Goal: Check status

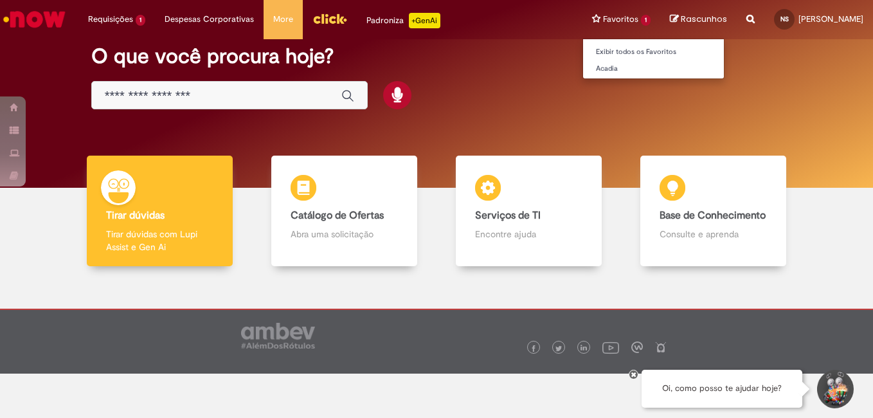
scroll to position [44, 0]
click at [583, 54] on link "Exibir todos os Favoritos" at bounding box center [653, 52] width 141 height 14
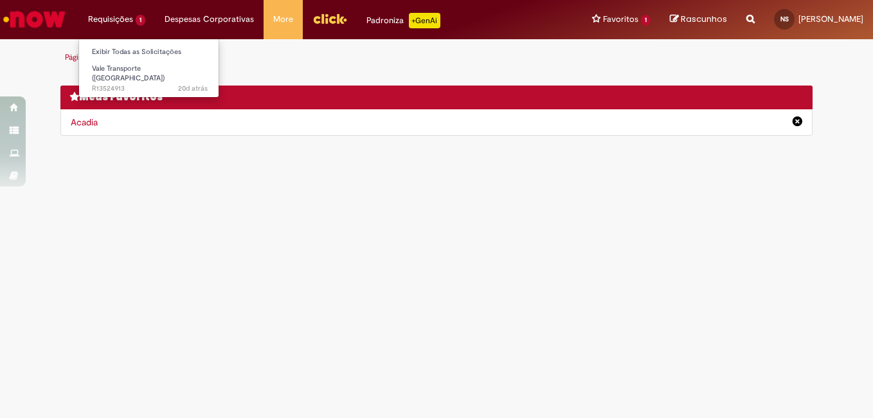
click at [120, 26] on li "Requisições 1 Exibir Todas as Solicitações Vale Transporte (VT) 20d atrás 20 di…" at bounding box center [116, 19] width 76 height 39
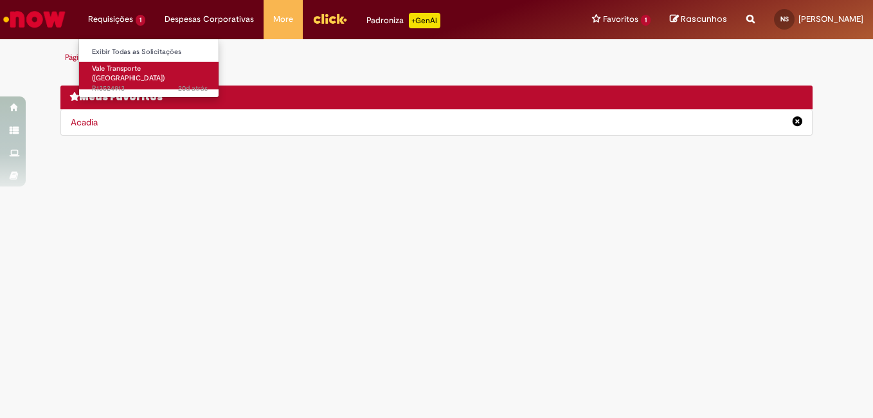
click at [132, 66] on span "Vale Transporte ([GEOGRAPHIC_DATA])" at bounding box center [128, 74] width 73 height 20
click at [144, 73] on link "Vale Transporte ([GEOGRAPHIC_DATA]) 20d atrás 20 dias atrás R13524913" at bounding box center [149, 76] width 141 height 28
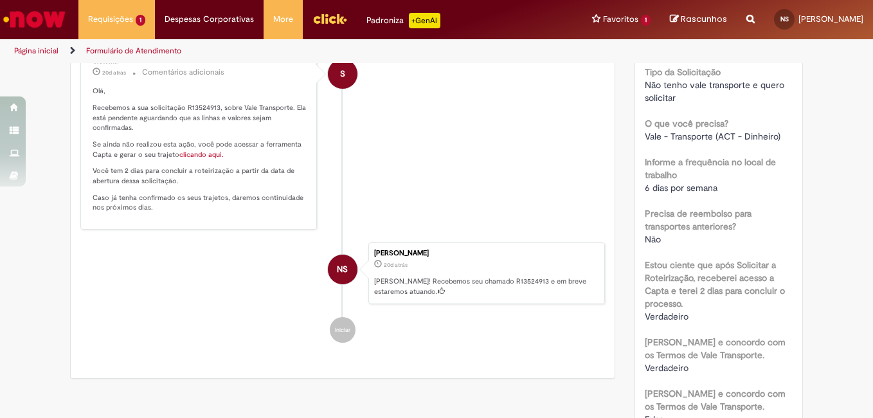
scroll to position [185, 0]
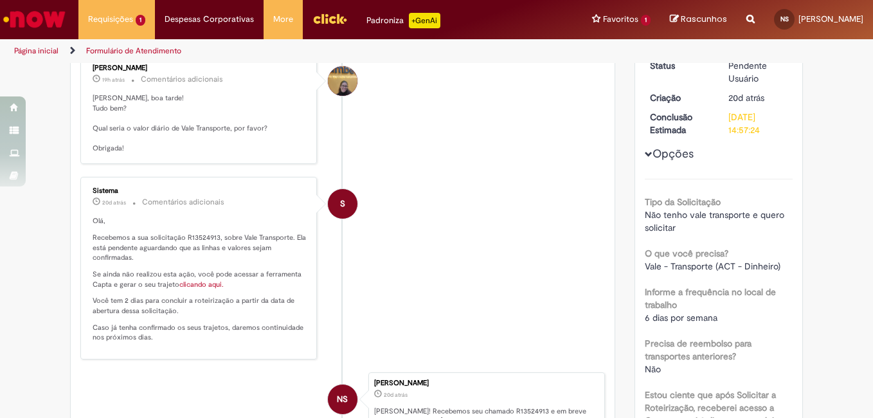
click at [197, 287] on link "clicando aqui." at bounding box center [201, 285] width 44 height 10
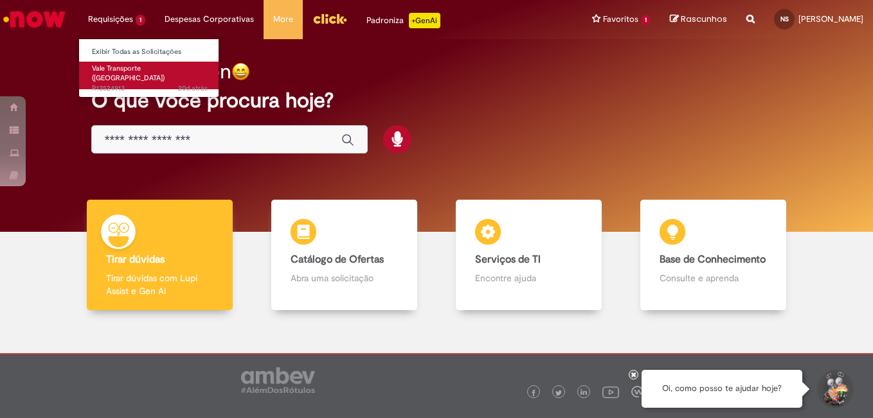
click at [125, 73] on link "Vale Transporte ([GEOGRAPHIC_DATA]) 20d atrás 20 dias atrás R13524913" at bounding box center [149, 76] width 141 height 28
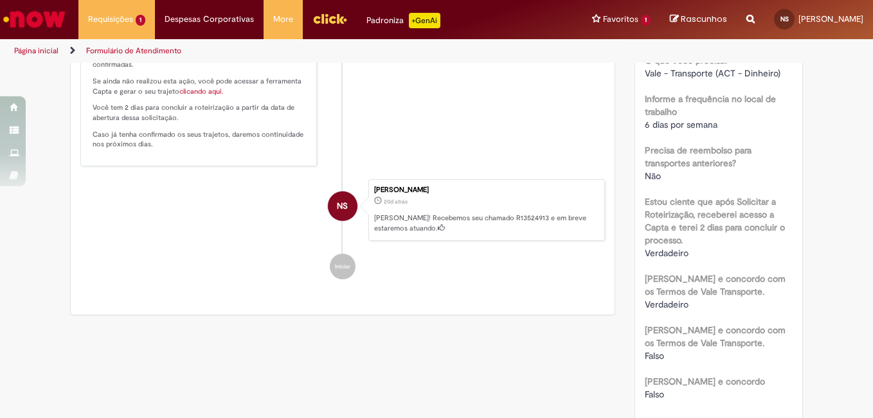
scroll to position [377, 0]
click at [334, 271] on div "NS" at bounding box center [342, 321] width 32 height 262
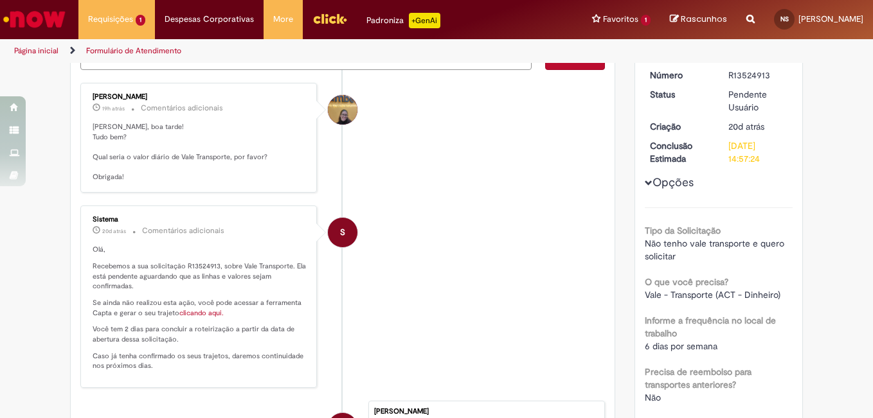
scroll to position [184, 0]
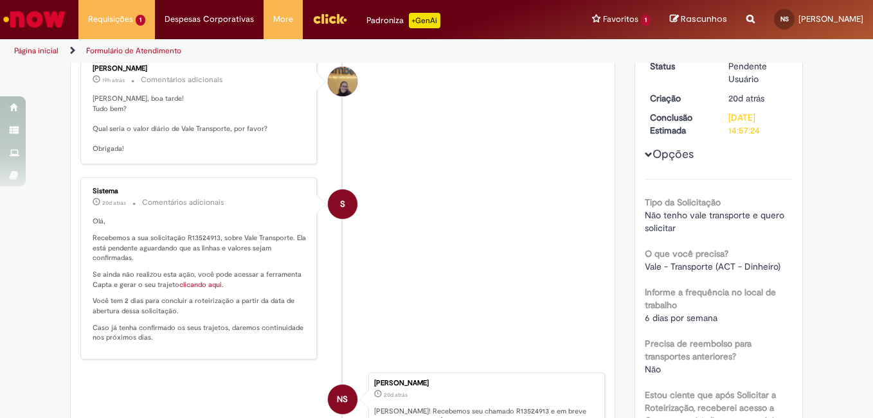
click at [208, 288] on link "clicando aqui." at bounding box center [201, 285] width 44 height 10
